Goal: Task Accomplishment & Management: Manage account settings

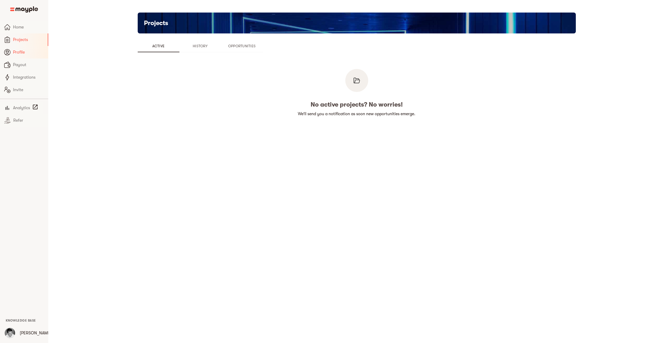
click at [17, 54] on span "Profile" at bounding box center [28, 52] width 31 height 6
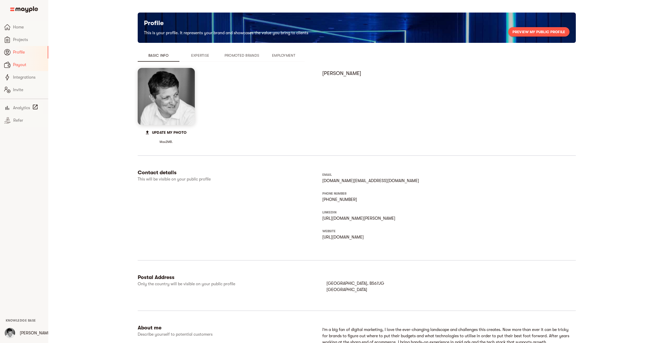
click at [20, 66] on span "Payout" at bounding box center [28, 65] width 31 height 6
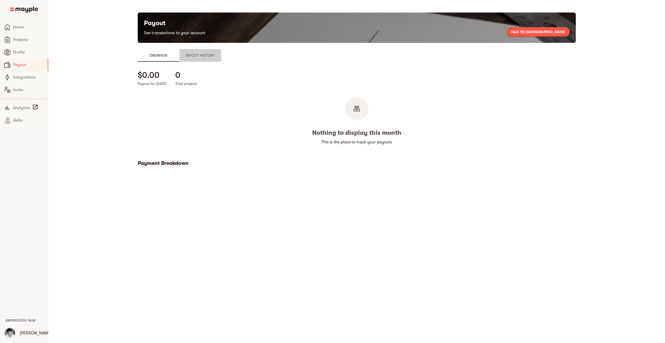
click at [202, 57] on span "Payout History" at bounding box center [200, 55] width 35 height 6
click at [159, 52] on span "Overview" at bounding box center [158, 55] width 35 height 6
click at [14, 26] on span "Home" at bounding box center [28, 27] width 31 height 6
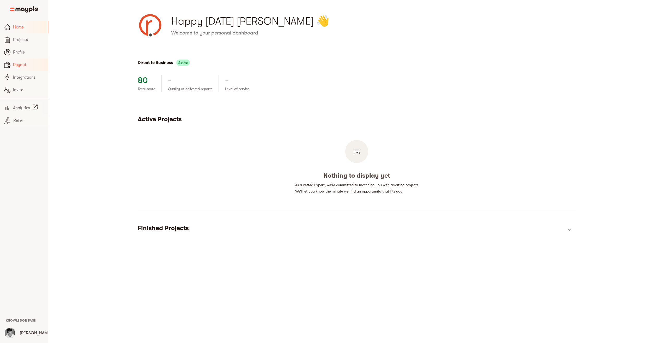
click at [18, 64] on span "Payout" at bounding box center [28, 65] width 31 height 6
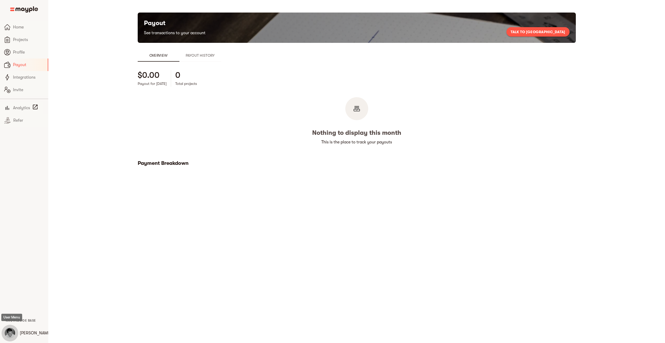
click at [10, 335] on img "button" at bounding box center [10, 333] width 10 height 10
drag, startPoint x: 90, startPoint y: 308, endPoint x: 94, endPoint y: 303, distance: 6.7
click at [91, 308] on div at bounding box center [334, 171] width 668 height 343
click at [19, 108] on span "Analytics" at bounding box center [21, 108] width 17 height 6
click at [18, 77] on span "Integrations" at bounding box center [28, 77] width 31 height 6
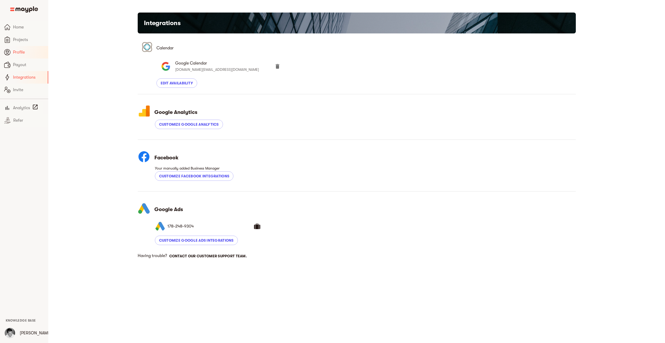
click at [15, 52] on span "Profile" at bounding box center [28, 52] width 31 height 6
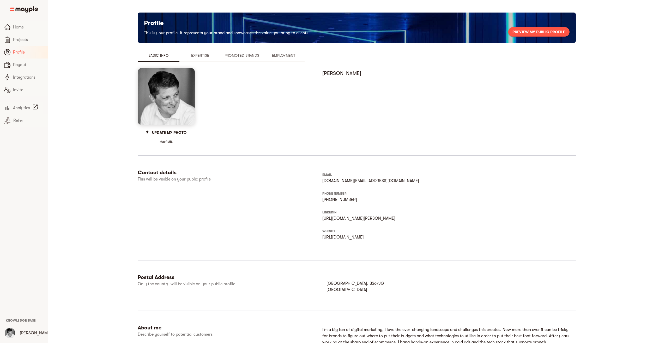
click at [202, 58] on span "Expertise" at bounding box center [200, 55] width 35 height 6
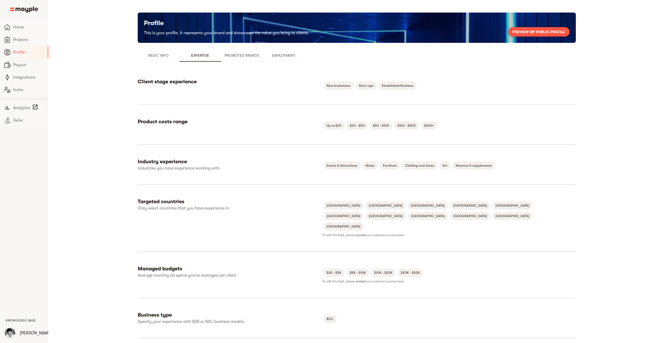
click at [242, 56] on span "Promoted Brands" at bounding box center [241, 55] width 35 height 6
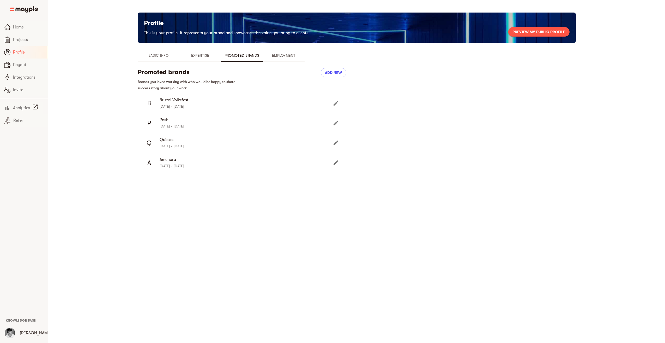
click at [290, 56] on span "Employment" at bounding box center [283, 55] width 35 height 6
click at [244, 56] on span "Promoted Brands" at bounding box center [241, 55] width 35 height 6
click at [339, 141] on icon "Edit" at bounding box center [336, 143] width 6 height 6
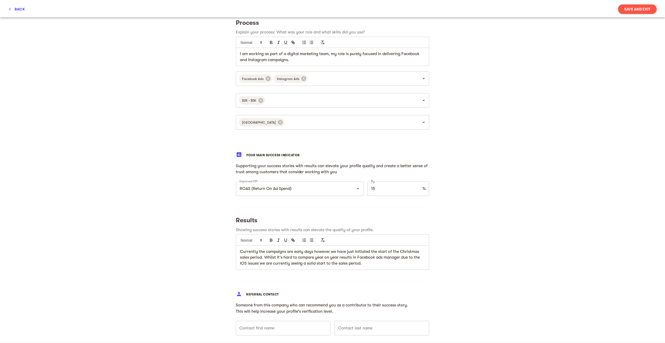
scroll to position [235, 0]
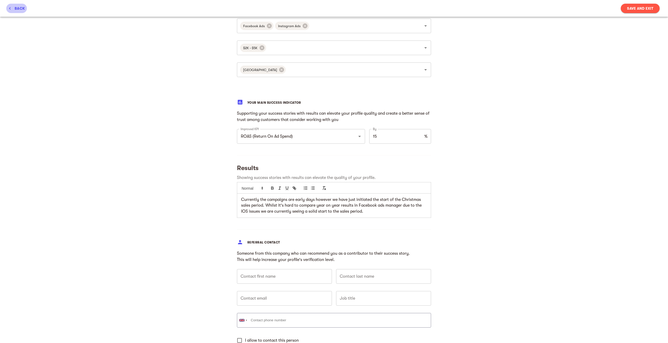
click at [16, 9] on span "back" at bounding box center [16, 8] width 16 height 6
